Goal: Task Accomplishment & Management: Use online tool/utility

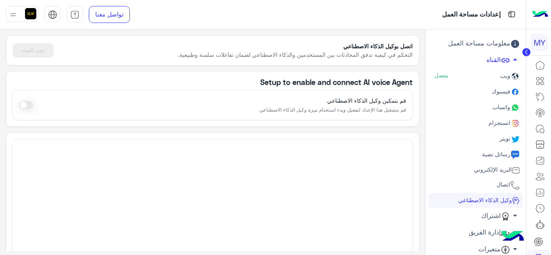
click at [26, 105] on span at bounding box center [26, 105] width 14 height 8
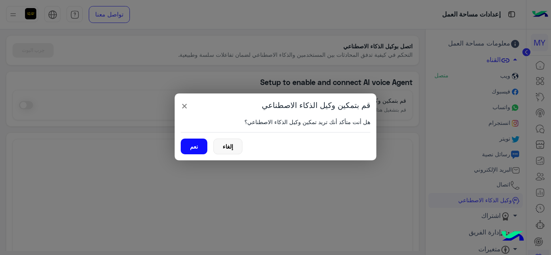
click at [188, 144] on button "نعم" at bounding box center [194, 147] width 27 height 16
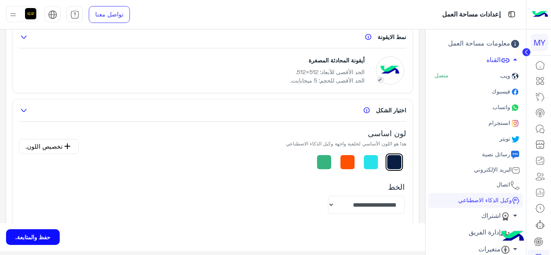
scroll to position [40, 0]
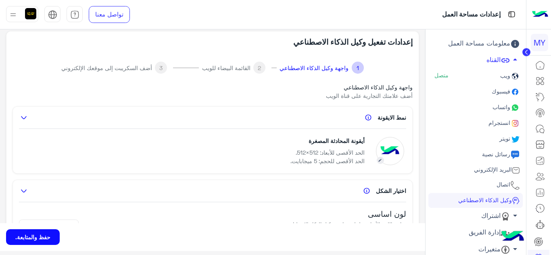
click at [385, 159] on img at bounding box center [390, 151] width 28 height 28
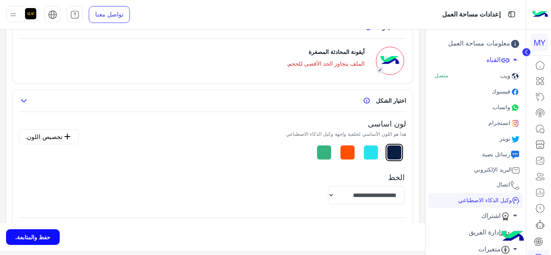
scroll to position [130, 0]
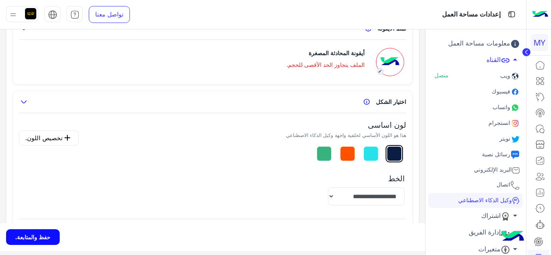
click at [27, 100] on img at bounding box center [24, 102] width 10 height 10
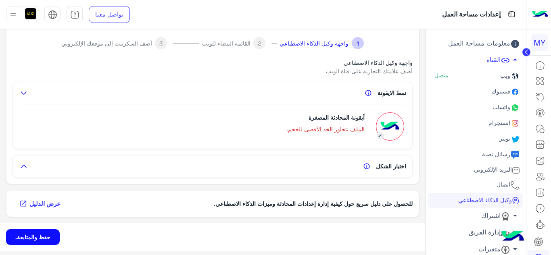
click at [27, 165] on img at bounding box center [24, 167] width 10 height 10
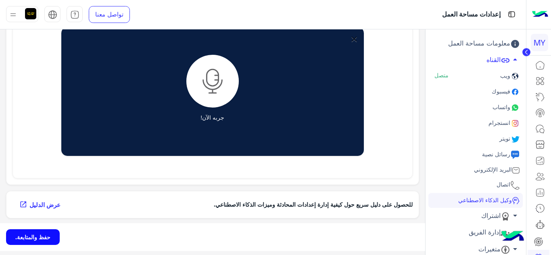
scroll to position [372, 0]
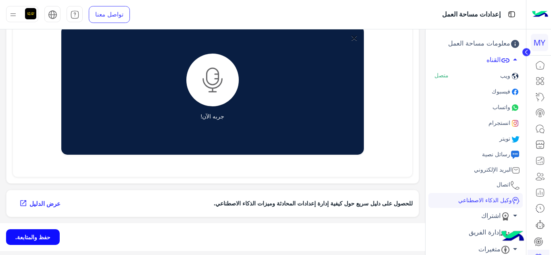
click at [53, 232] on button "حفظ والمتابعة." at bounding box center [33, 238] width 54 height 16
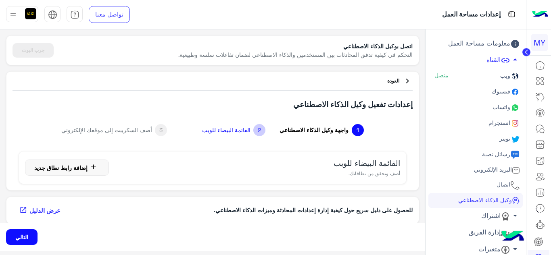
scroll to position [4, 0]
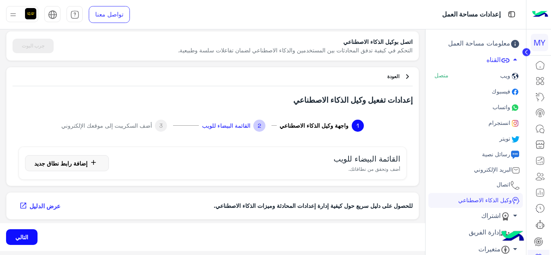
click at [27, 233] on button "التالي" at bounding box center [21, 238] width 31 height 16
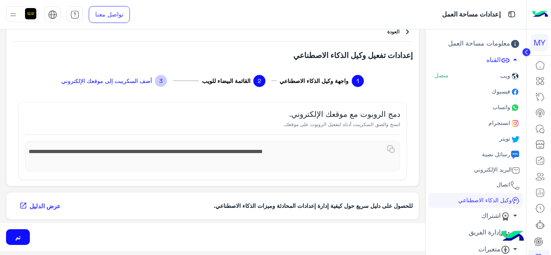
scroll to position [51, 0]
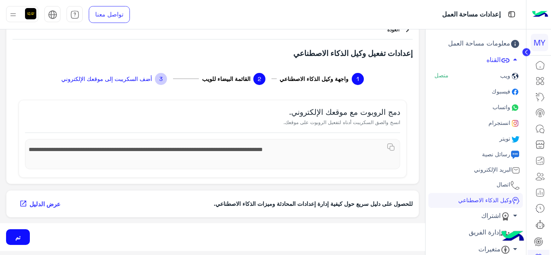
click at [391, 146] on img at bounding box center [391, 147] width 8 height 8
drag, startPoint x: 389, startPoint y: 143, endPoint x: 386, endPoint y: 150, distance: 7.6
click at [389, 143] on img at bounding box center [391, 147] width 8 height 8
click at [311, 180] on div "**********" at bounding box center [213, 139] width 400 height 90
click at [25, 233] on button "تم" at bounding box center [18, 238] width 24 height 16
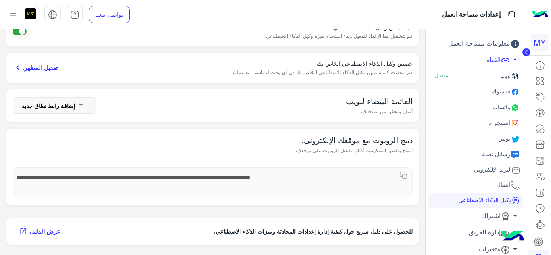
scroll to position [81, 0]
click at [404, 175] on img at bounding box center [404, 176] width 8 height 8
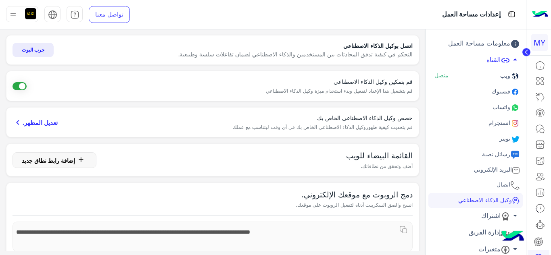
scroll to position [0, 0]
click at [42, 54] on button "جرب البوت" at bounding box center [33, 50] width 41 height 15
click at [24, 83] on span at bounding box center [20, 87] width 14 height 8
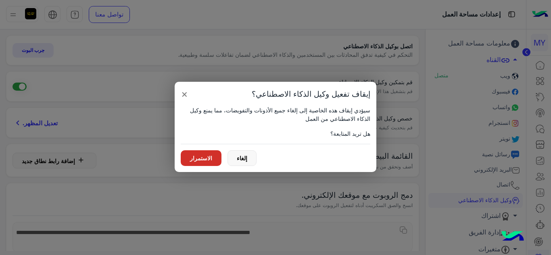
click at [199, 163] on button "الاستمرار" at bounding box center [201, 159] width 41 height 16
